Goal: Navigation & Orientation: Find specific page/section

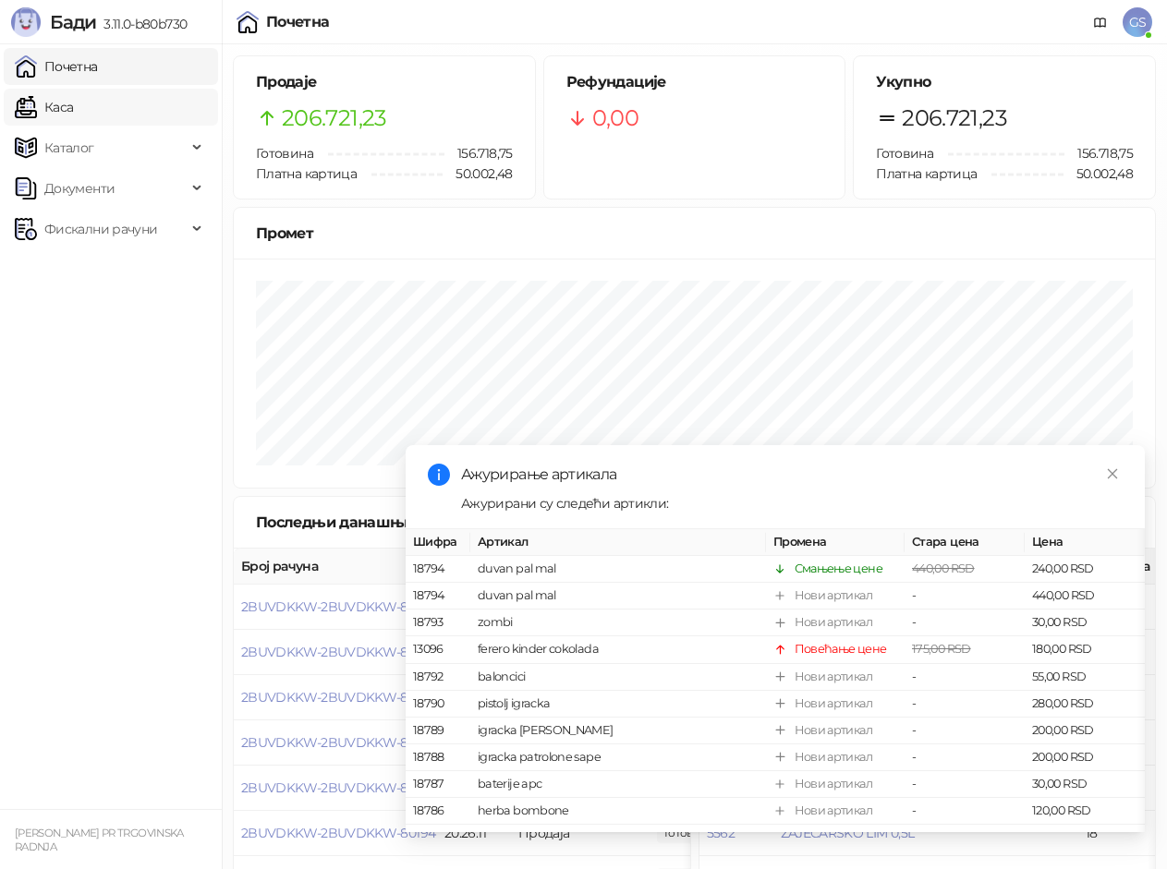
click at [73, 100] on link "Каса" at bounding box center [44, 107] width 58 height 37
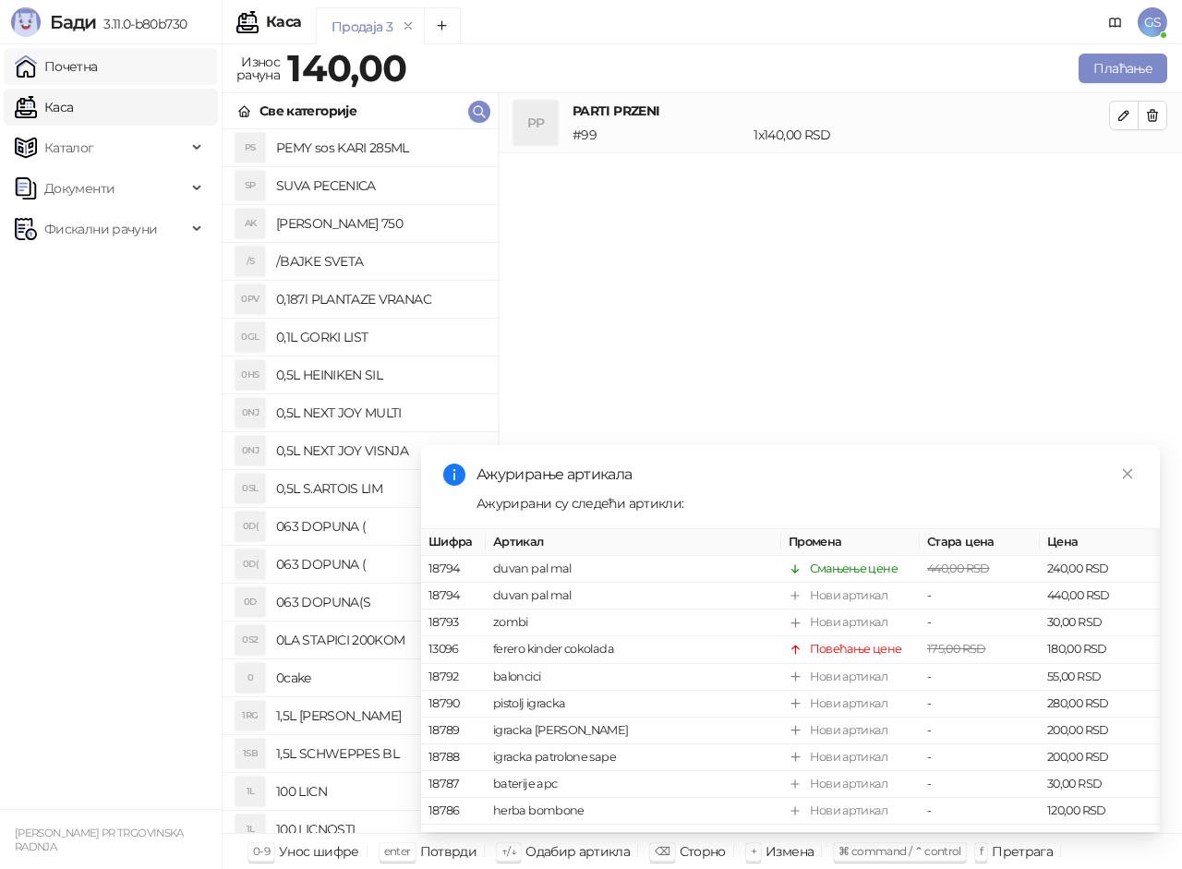
click at [98, 65] on link "Почетна" at bounding box center [56, 66] width 83 height 37
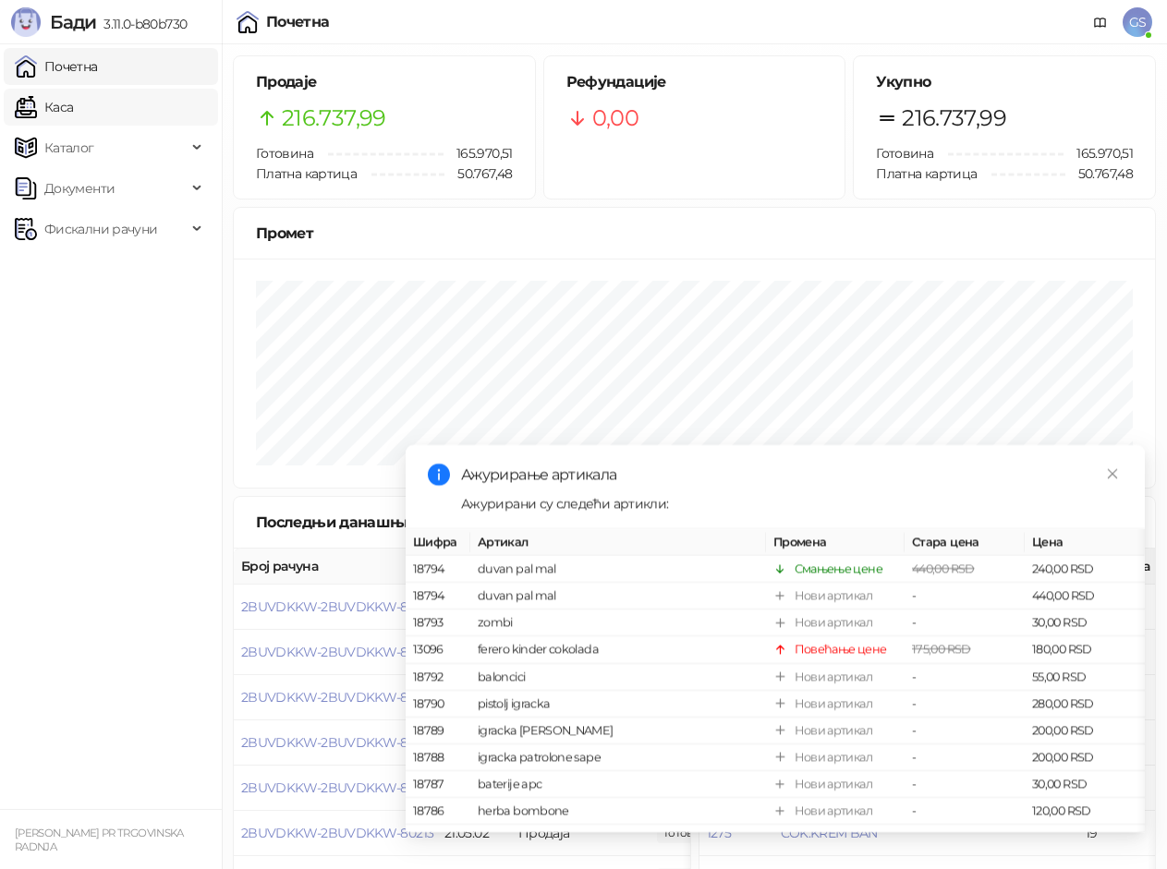
click at [73, 104] on link "Каса" at bounding box center [44, 107] width 58 height 37
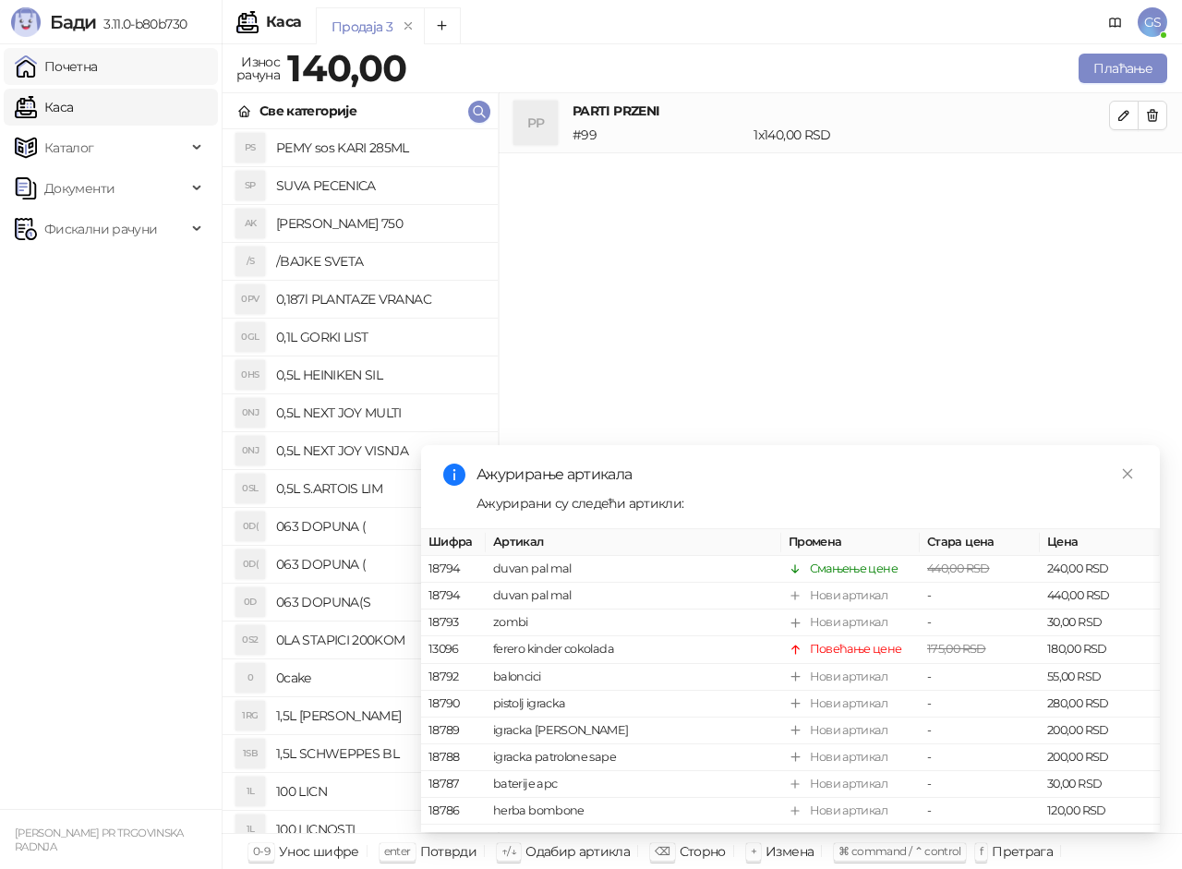
click at [95, 71] on link "Почетна" at bounding box center [56, 66] width 83 height 37
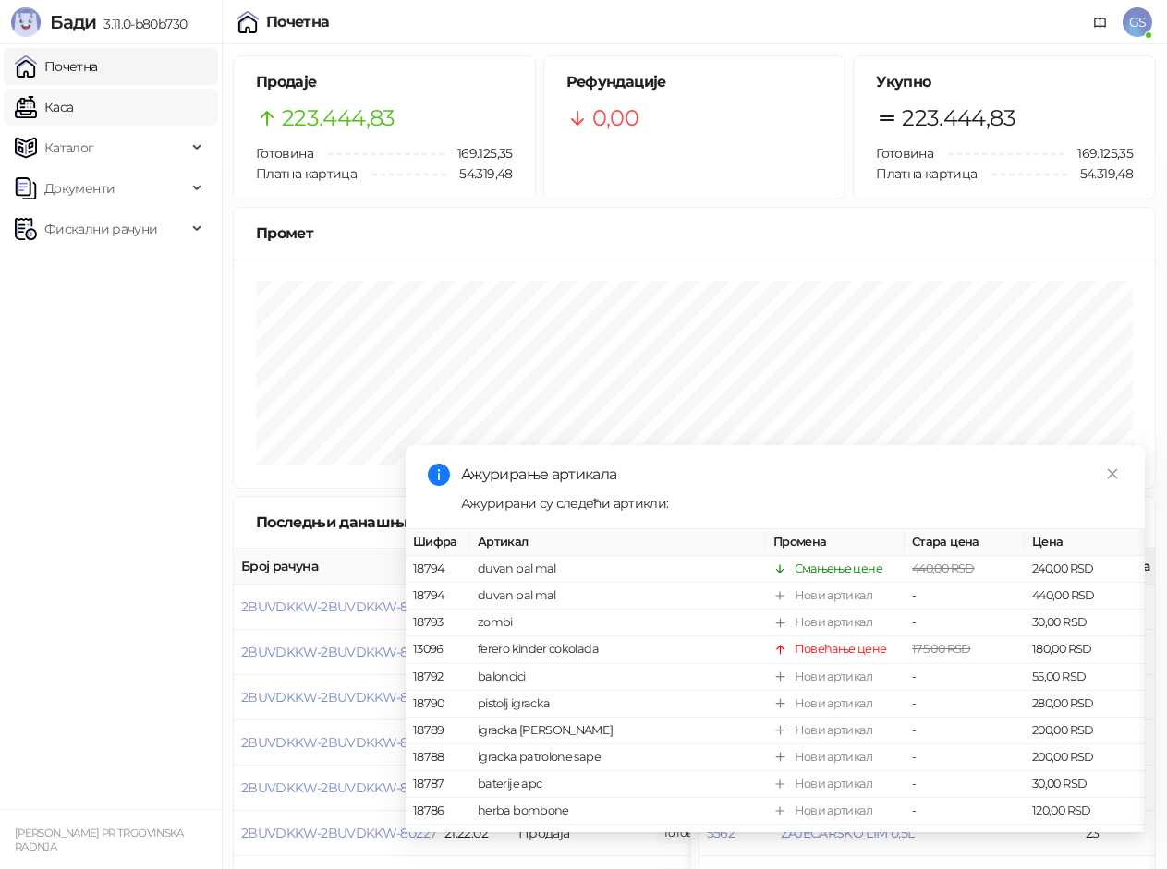
click at [73, 115] on link "Каса" at bounding box center [44, 107] width 58 height 37
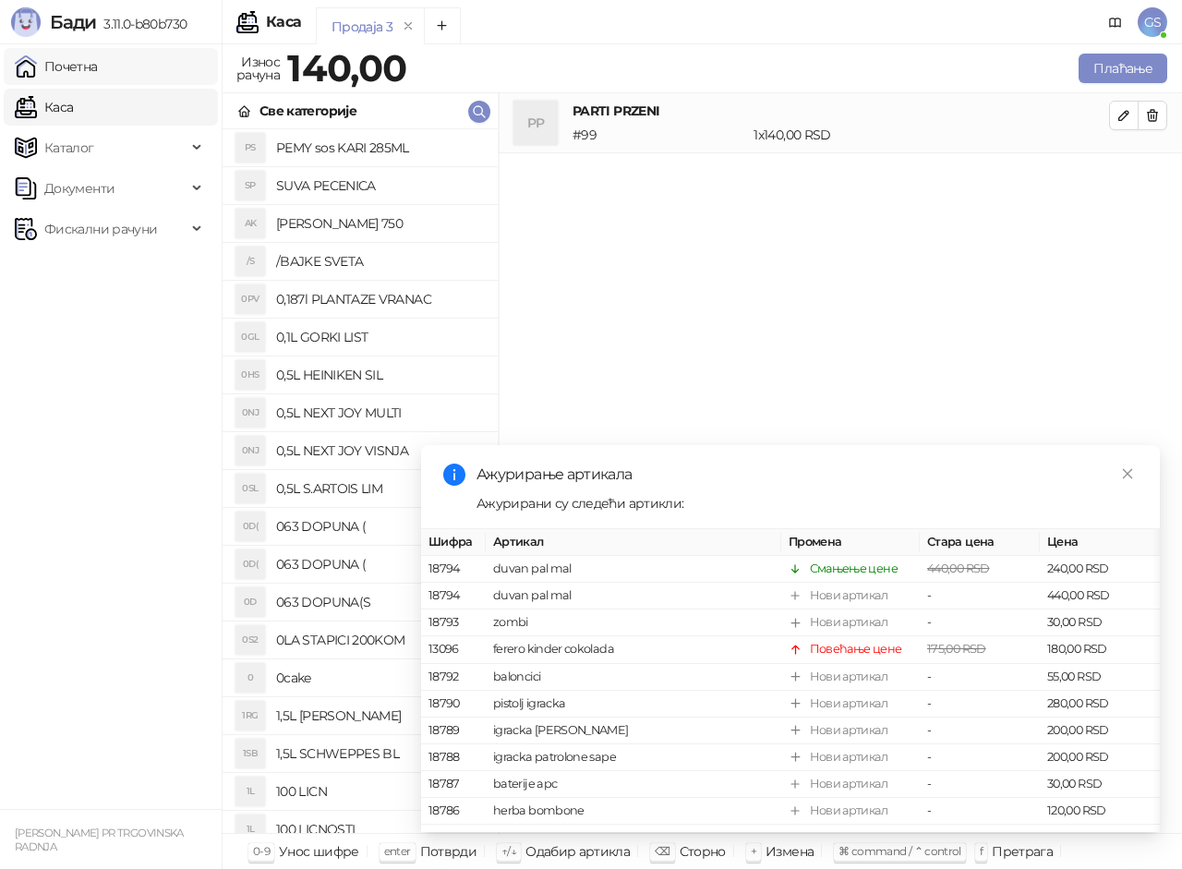
click at [98, 75] on link "Почетна" at bounding box center [56, 66] width 83 height 37
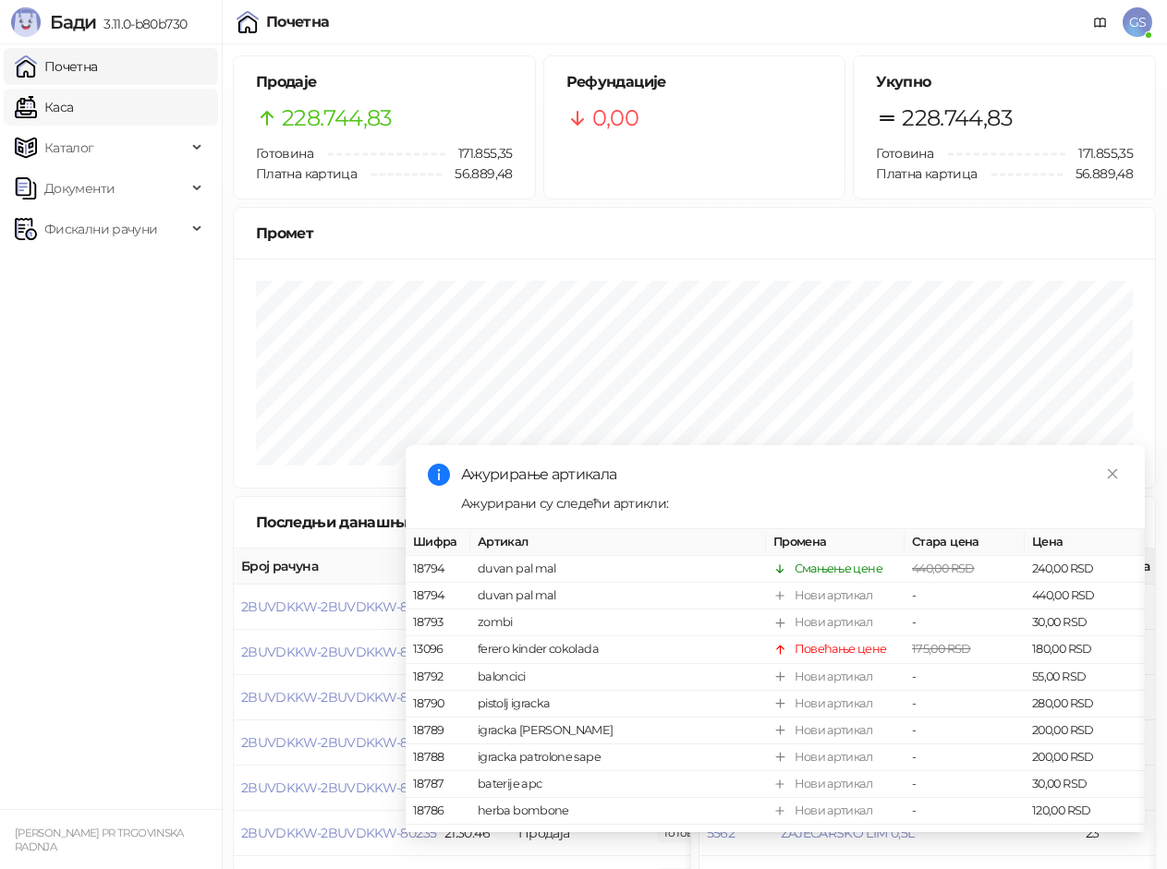
click at [73, 101] on link "Каса" at bounding box center [44, 107] width 58 height 37
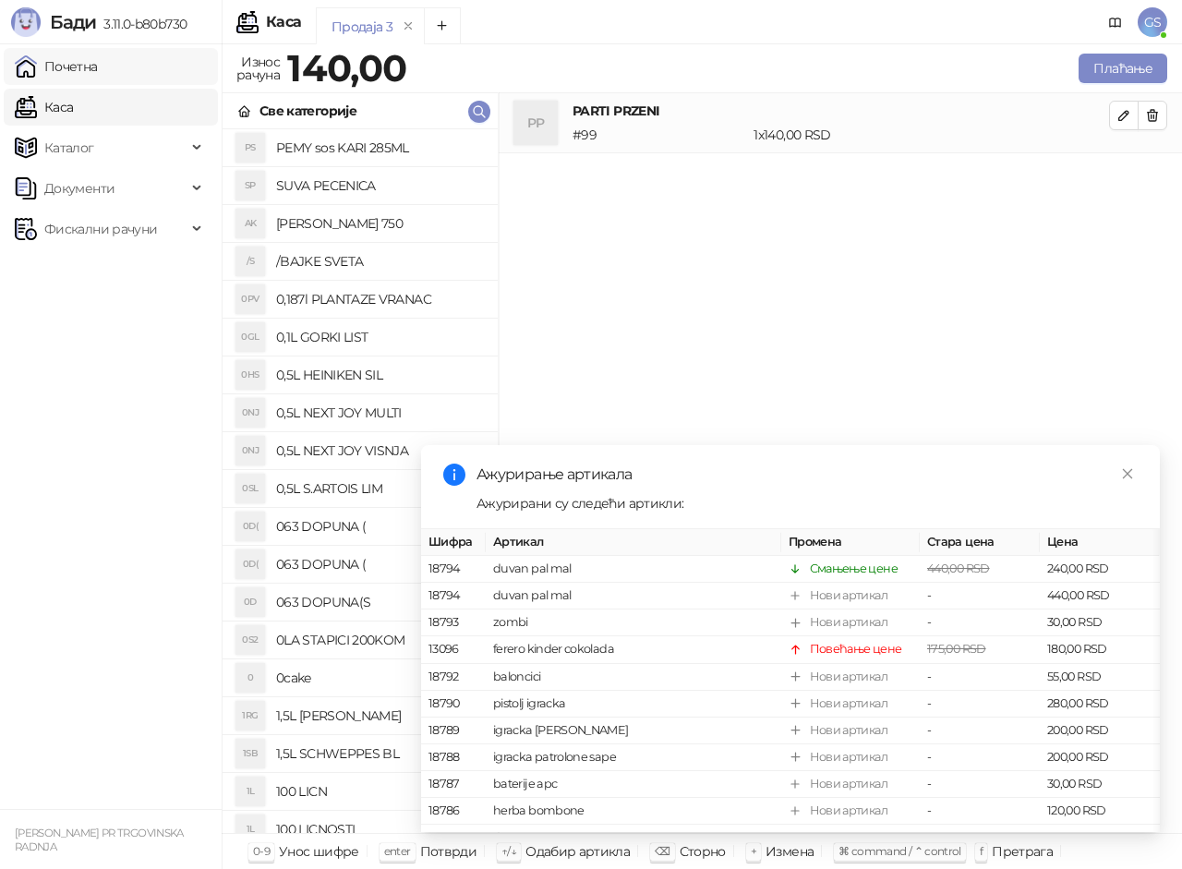
click at [98, 60] on link "Почетна" at bounding box center [56, 66] width 83 height 37
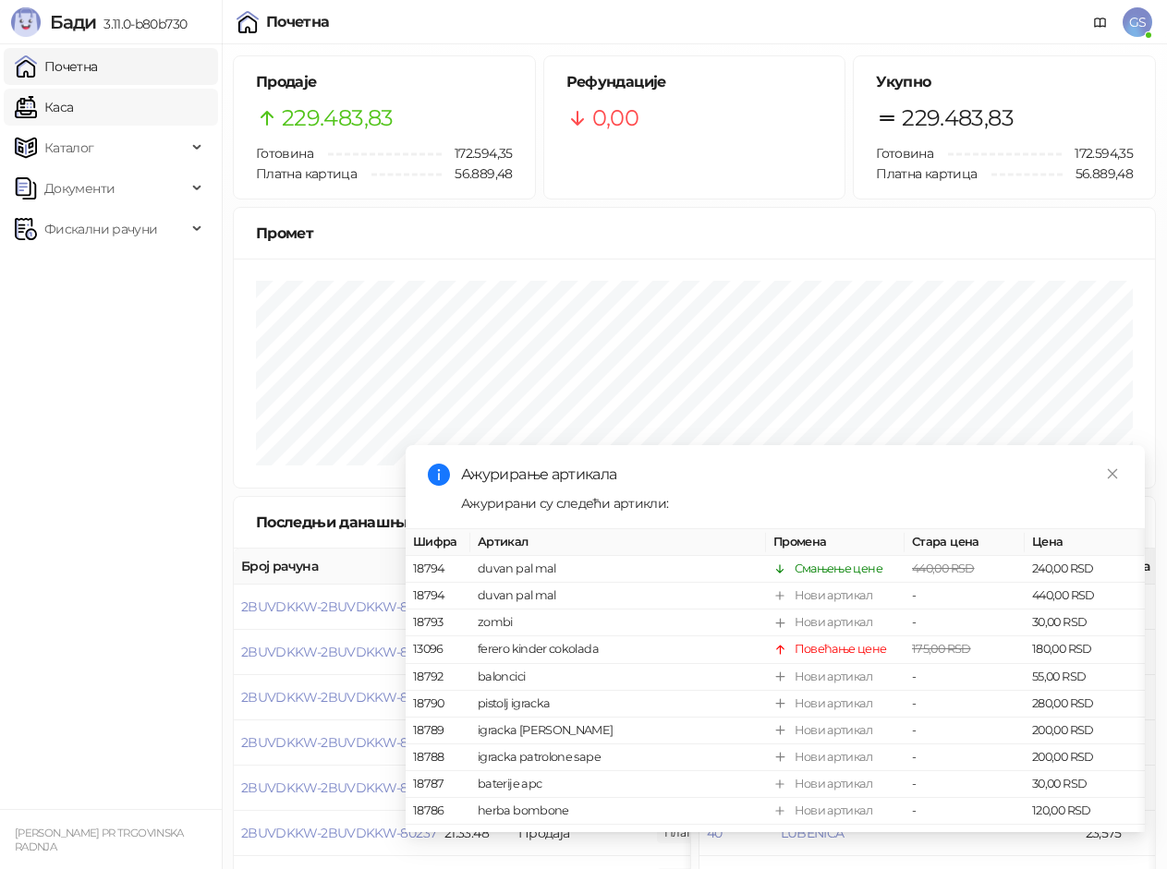
click at [73, 123] on link "Каса" at bounding box center [44, 107] width 58 height 37
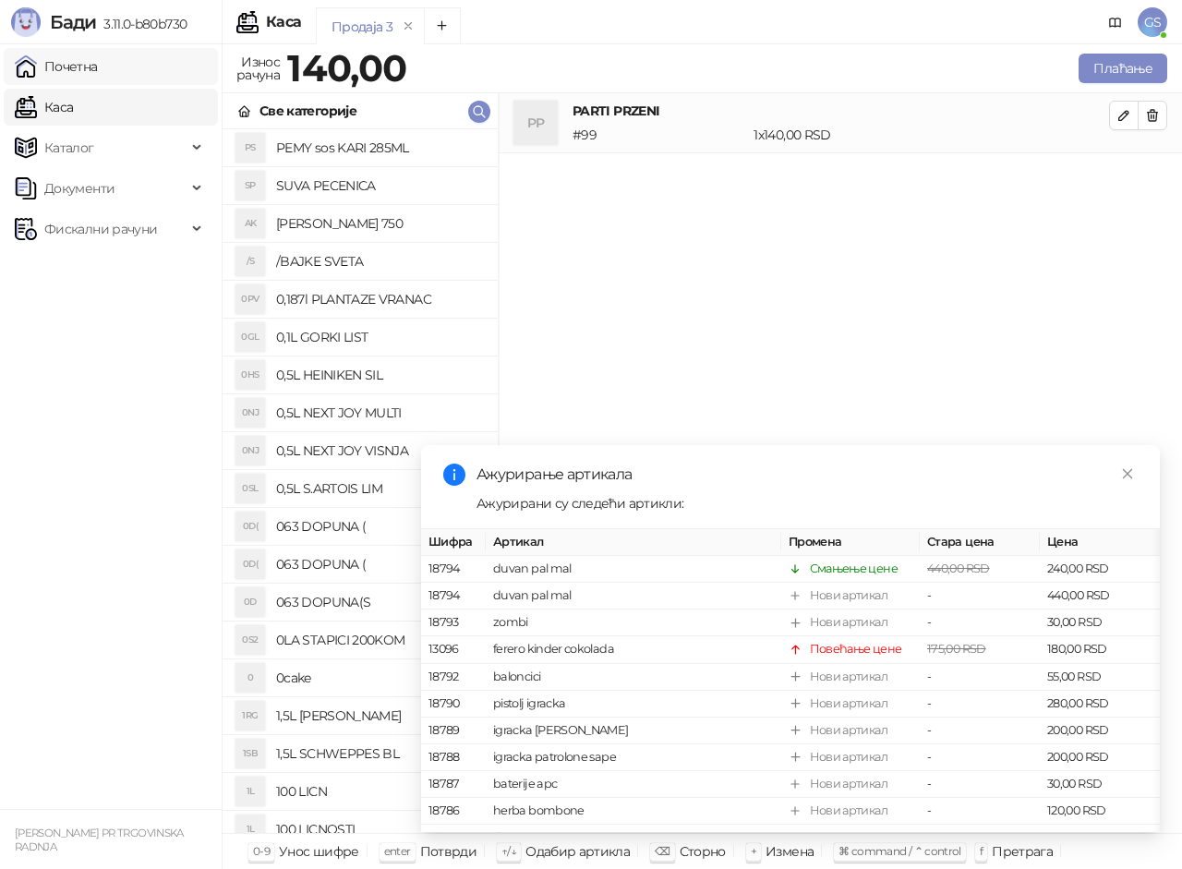
click at [98, 70] on link "Почетна" at bounding box center [56, 66] width 83 height 37
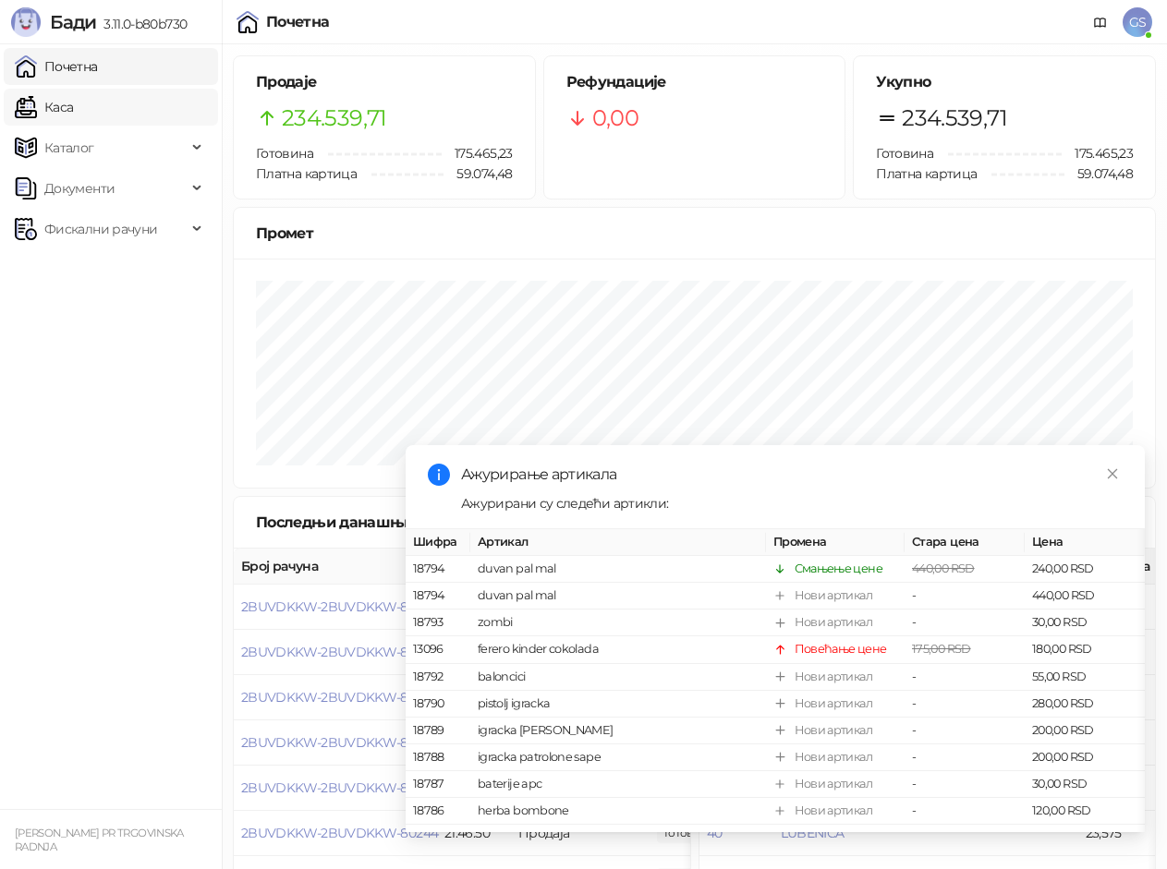
click at [73, 107] on link "Каса" at bounding box center [44, 107] width 58 height 37
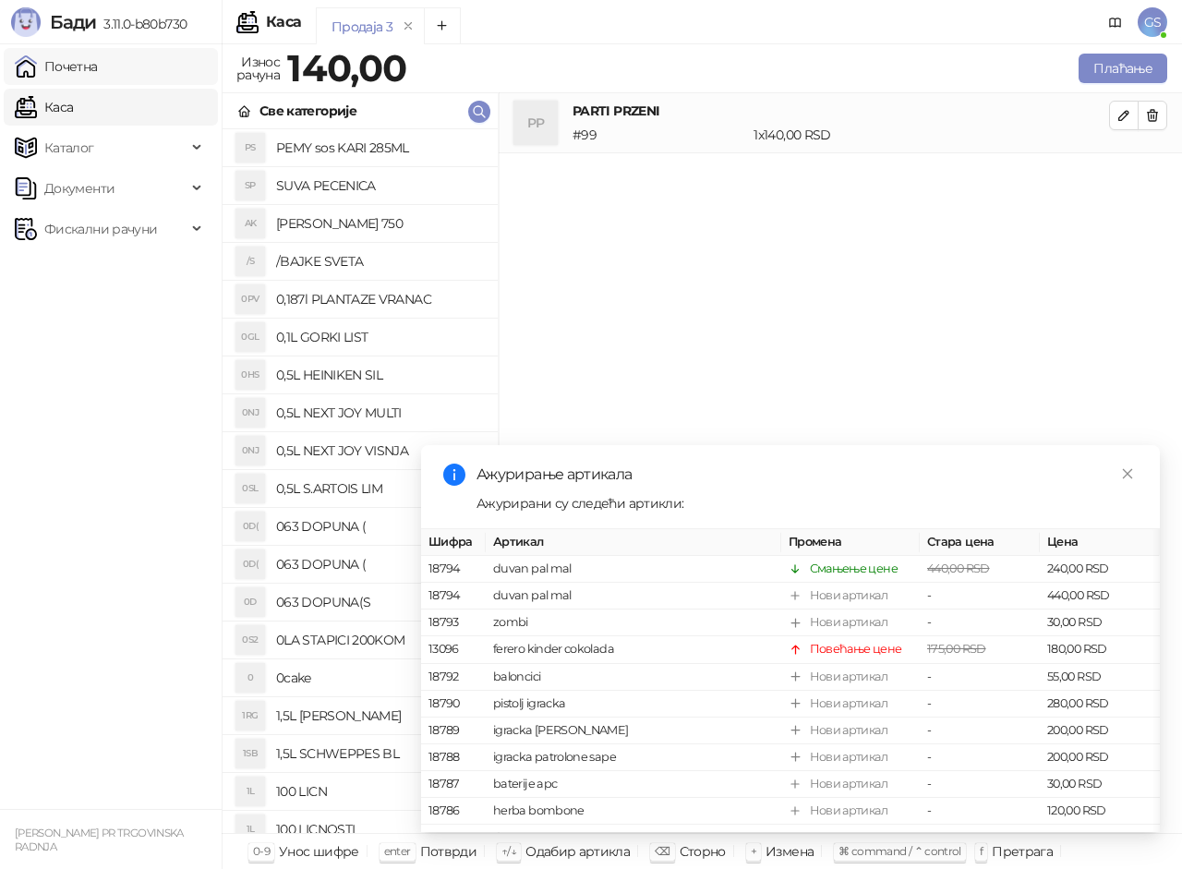
click at [98, 65] on link "Почетна" at bounding box center [56, 66] width 83 height 37
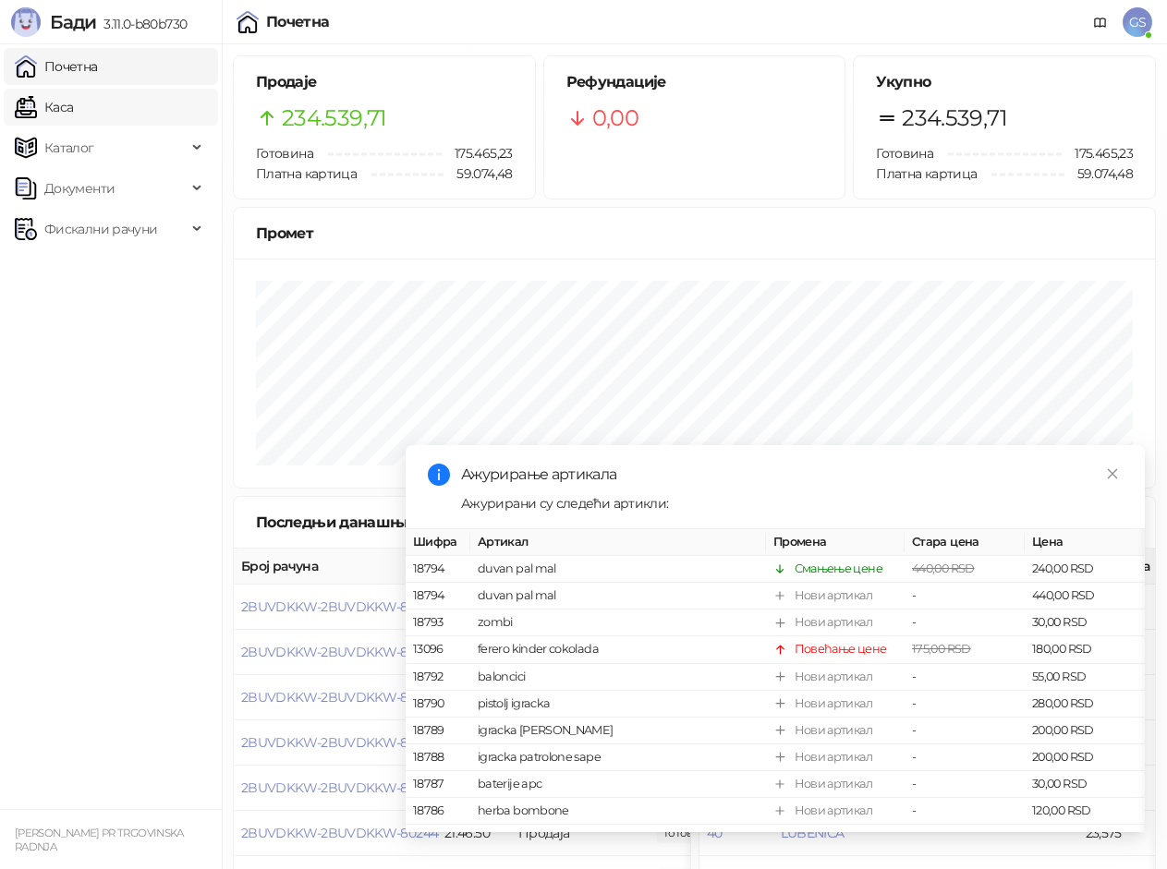
click at [73, 111] on link "Каса" at bounding box center [44, 107] width 58 height 37
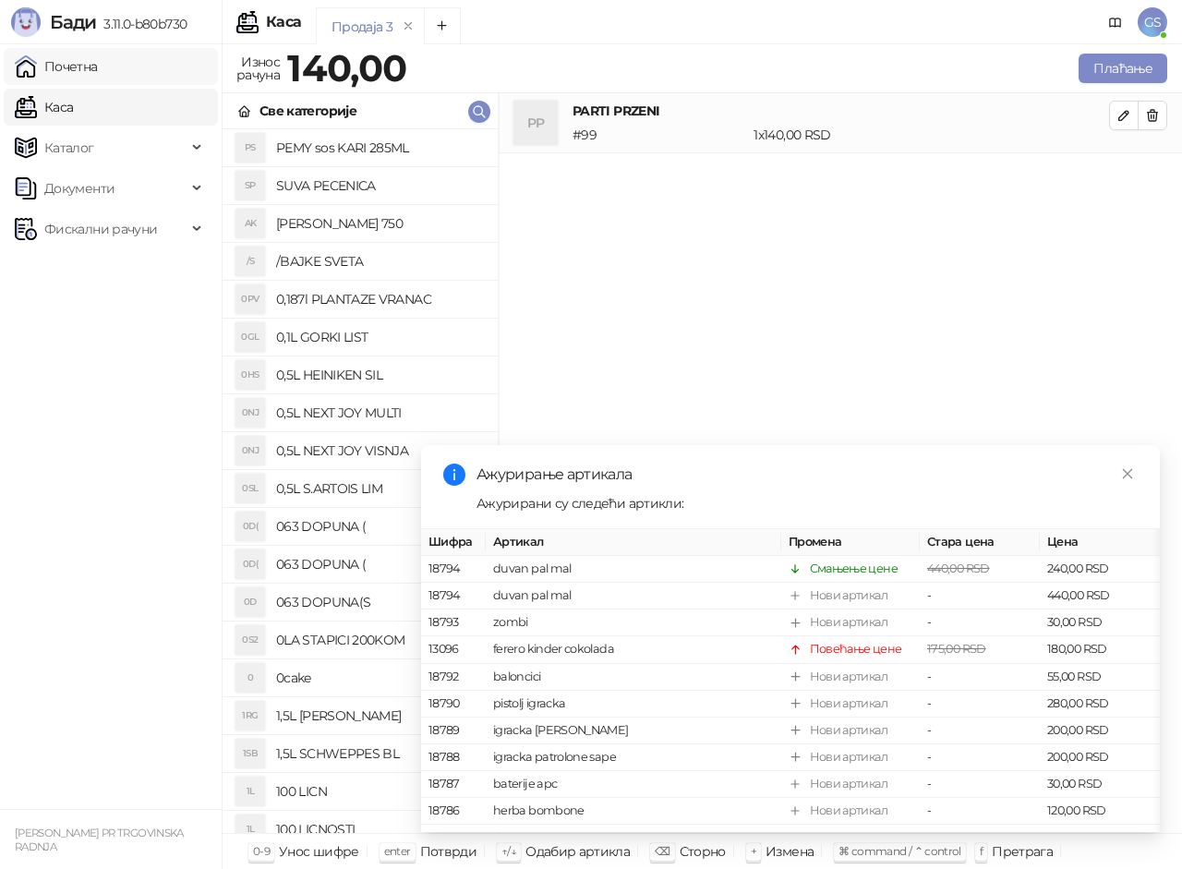
click at [98, 66] on link "Почетна" at bounding box center [56, 66] width 83 height 37
